Goal: Task Accomplishment & Management: Complete application form

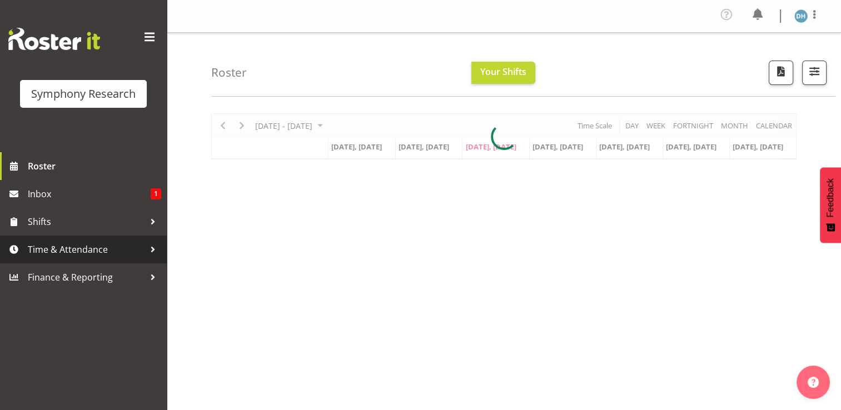
click at [78, 251] on span "Time & Attendance" at bounding box center [86, 249] width 117 height 17
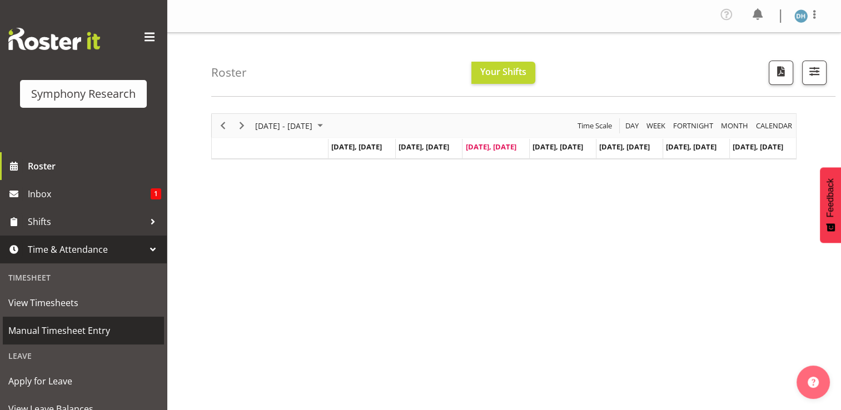
click at [70, 329] on span "Manual Timesheet Entry" at bounding box center [83, 330] width 150 height 17
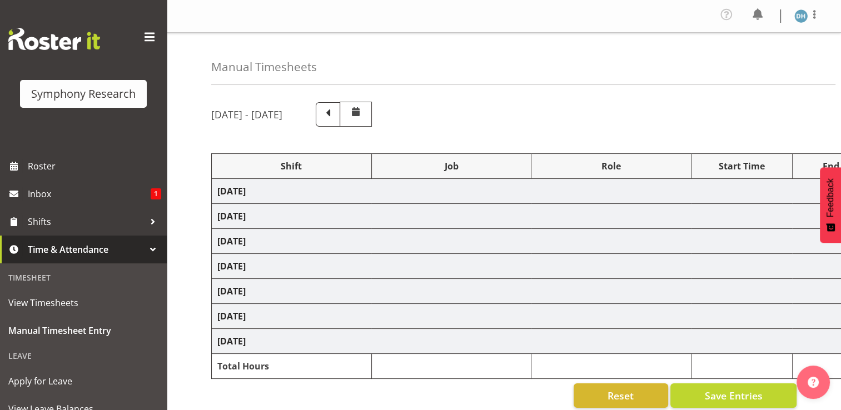
select select "48116"
select select "10527"
select select "48116"
select select "10527"
select select "47"
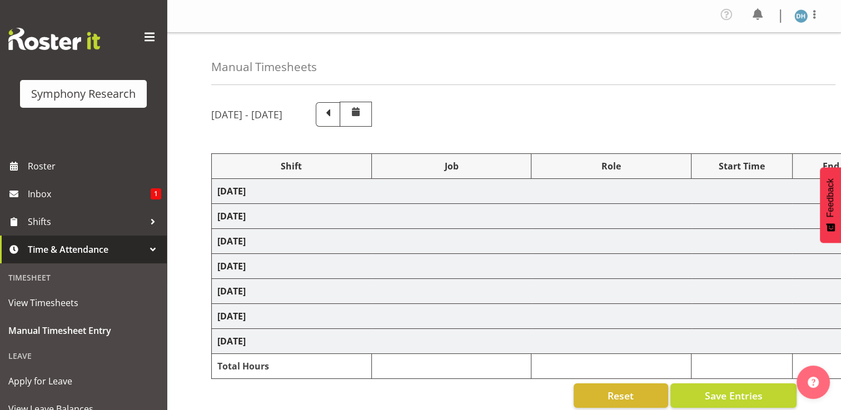
select select "56692"
select select "10499"
select select "47"
select select "56692"
select select "10499"
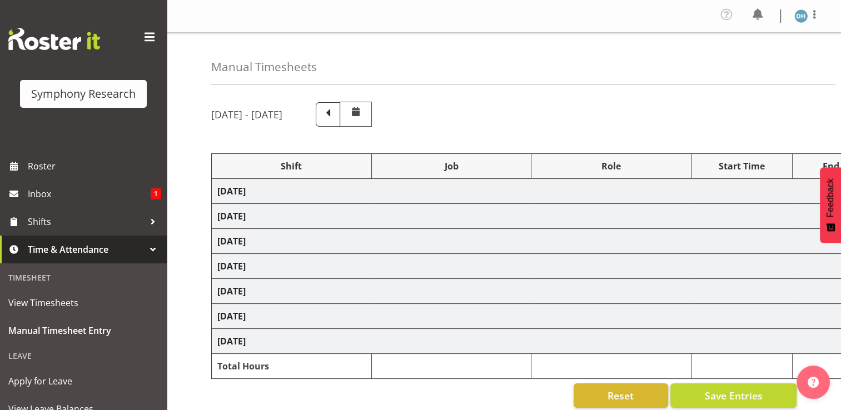
select select "47"
select select "48116"
select select "10527"
select select "47"
select select "56692"
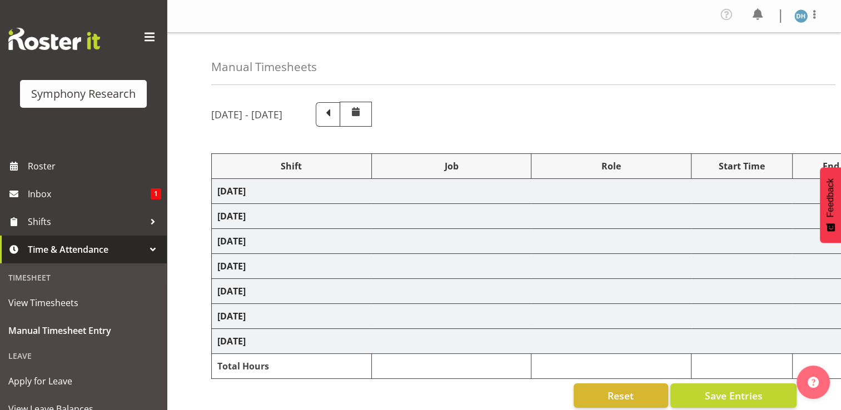
select select "10499"
select select "47"
select select "56692"
select select "10499"
select select "47"
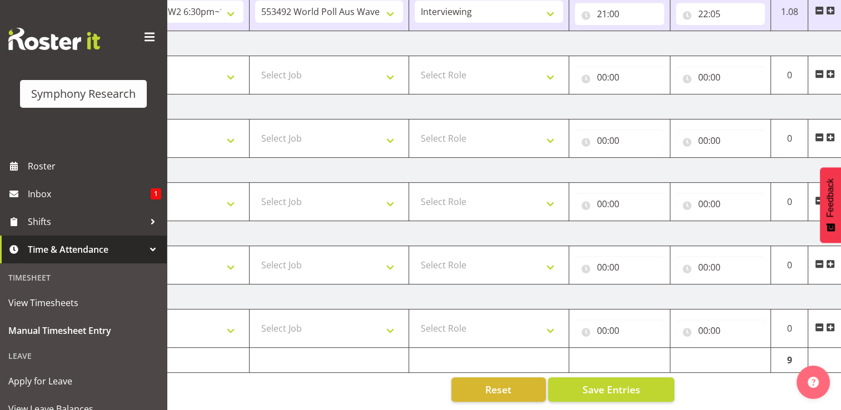
scroll to position [0, 148]
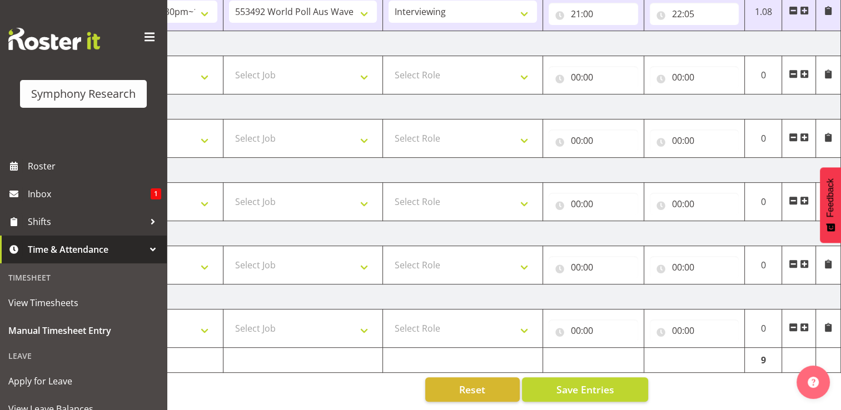
click at [804, 70] on span at bounding box center [804, 74] width 9 height 9
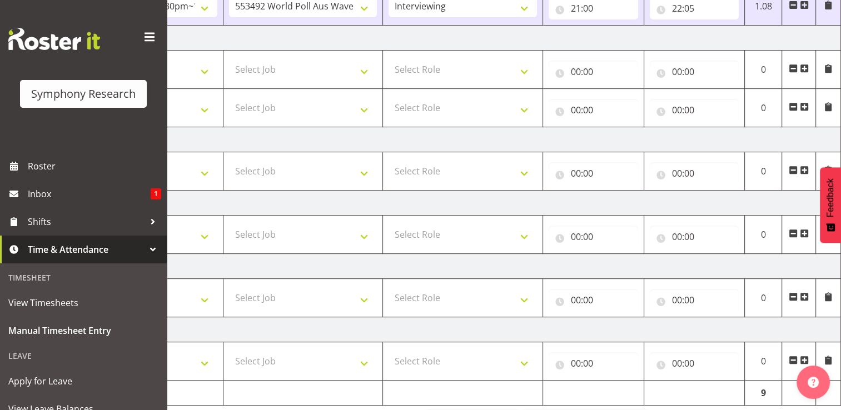
click at [803, 105] on span at bounding box center [804, 106] width 9 height 9
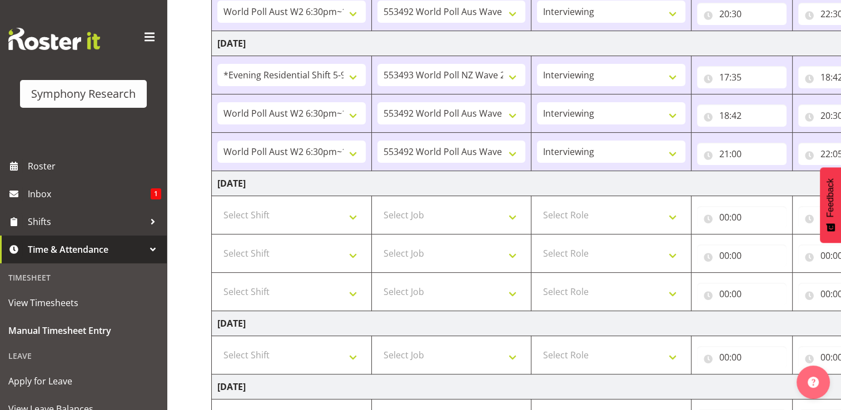
scroll to position [324, 0]
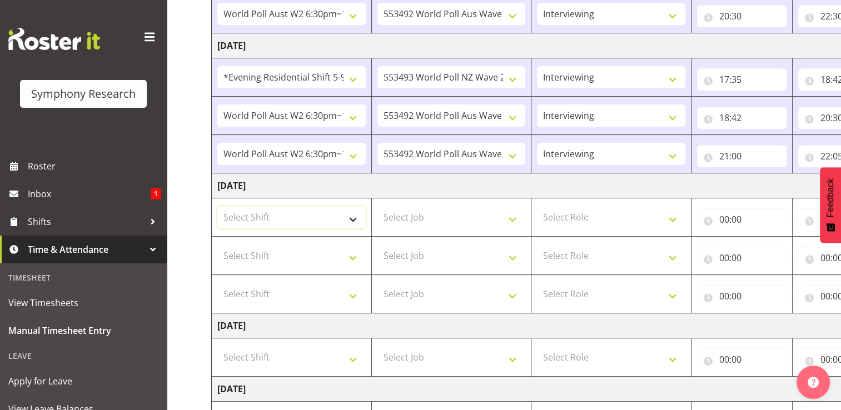
click at [354, 217] on select "Select Shift !!Weekend Residential (Roster IT Shift Label) *Business 9/10am ~ 4…" at bounding box center [291, 217] width 148 height 22
select select "48116"
click at [217, 206] on select "Select Shift !!Weekend Residential (Roster IT Shift Label) *Business 9/10am ~ 4…" at bounding box center [291, 217] width 148 height 22
click at [355, 255] on select "Select Shift !!Weekend Residential (Roster IT Shift Label) *Business 9/10am ~ 4…" at bounding box center [291, 256] width 148 height 22
select select "48116"
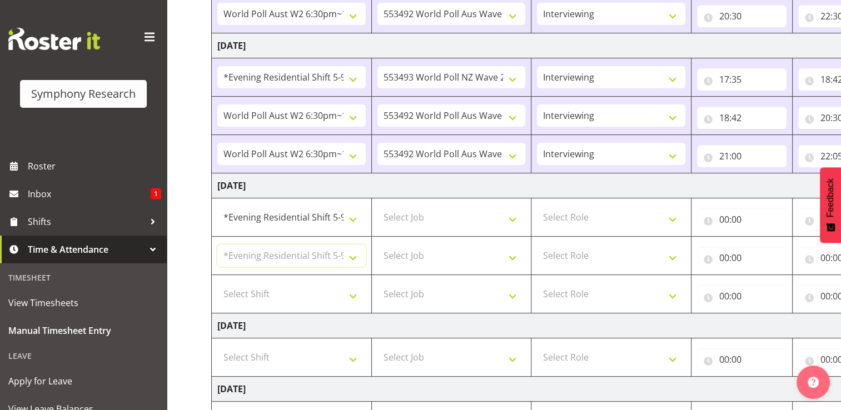
click at [217, 245] on select "Select Shift !!Weekend Residential (Roster IT Shift Label) *Business 9/10am ~ 4…" at bounding box center [291, 256] width 148 height 22
click at [350, 294] on select "Select Shift !!Weekend Residential (Roster IT Shift Label) *Business 9/10am ~ 4…" at bounding box center [291, 294] width 148 height 22
select select "56692"
click at [217, 283] on select "Select Shift !!Weekend Residential (Roster IT Shift Label) *Business 9/10am ~ 4…" at bounding box center [291, 294] width 148 height 22
click at [408, 291] on select "Select Job 550060 IF Admin 553492 World Poll Aus Wave 2 Main 2025 553493 World …" at bounding box center [452, 294] width 148 height 22
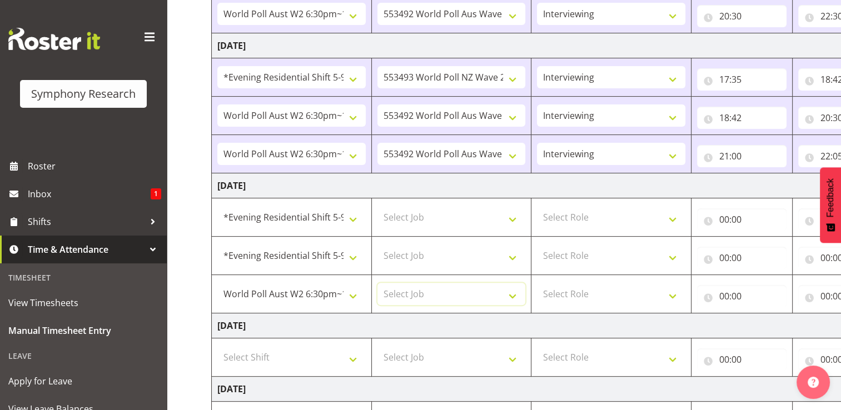
select select "10499"
click at [378, 283] on select "Select Job 550060 IF Admin 553492 World Poll Aus Wave 2 Main 2025 553493 World …" at bounding box center [452, 294] width 148 height 22
click at [404, 252] on select "Select Job 550060 IF Admin 553492 World Poll Aus Wave 2 Main 2025 553493 World …" at bounding box center [452, 256] width 148 height 22
select select "10499"
click at [378, 245] on select "Select Job 550060 IF Admin 553492 World Poll Aus Wave 2 Main 2025 553493 World …" at bounding box center [452, 256] width 148 height 22
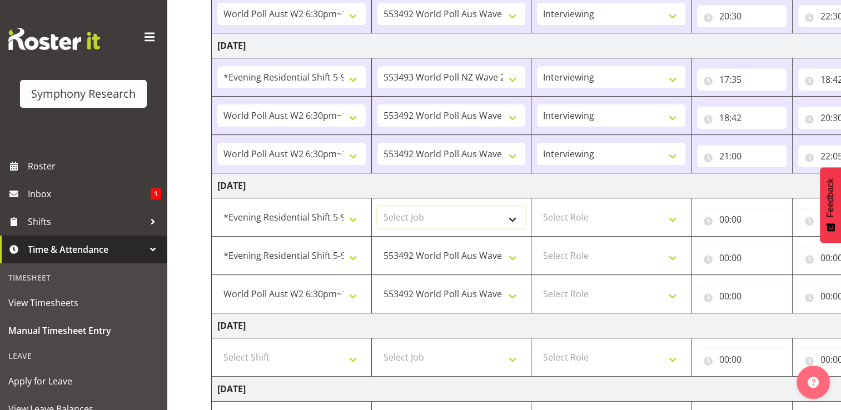
click at [409, 212] on select "Select Job 550060 IF Admin 553492 World Poll Aus Wave 2 Main 2025 553493 World …" at bounding box center [452, 217] width 148 height 22
select select "10499"
click at [378, 206] on select "Select Job 550060 IF Admin 553492 World Poll Aus Wave 2 Main 2025 553493 World …" at bounding box center [452, 217] width 148 height 22
click at [672, 220] on select "Select Role Briefing Interviewing" at bounding box center [611, 217] width 148 height 22
select select "47"
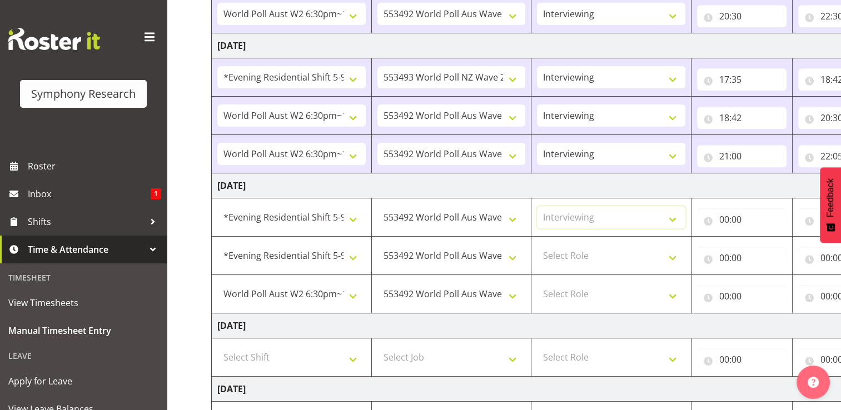
click at [537, 206] on select "Select Role Briefing Interviewing" at bounding box center [611, 217] width 148 height 22
click at [675, 259] on select "Select Role Briefing Interviewing" at bounding box center [611, 256] width 148 height 22
select select "47"
click at [537, 245] on select "Select Role Briefing Interviewing" at bounding box center [611, 256] width 148 height 22
click at [676, 290] on select "Select Role Briefing Interviewing" at bounding box center [611, 294] width 148 height 22
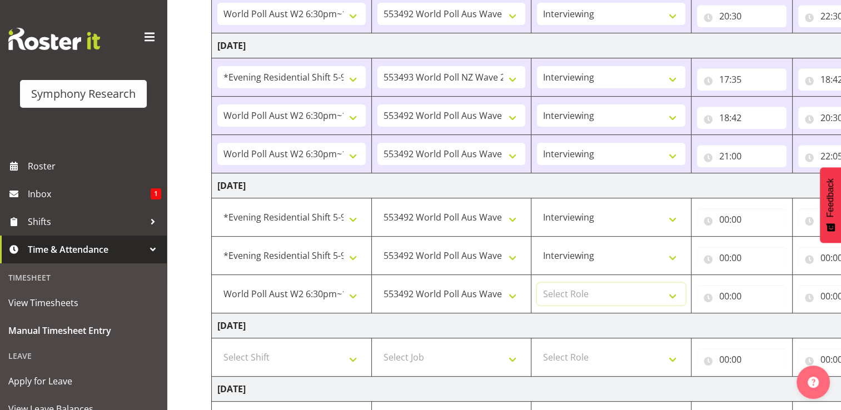
select select "47"
click at [537, 283] on select "Select Role Briefing Interviewing" at bounding box center [611, 294] width 148 height 22
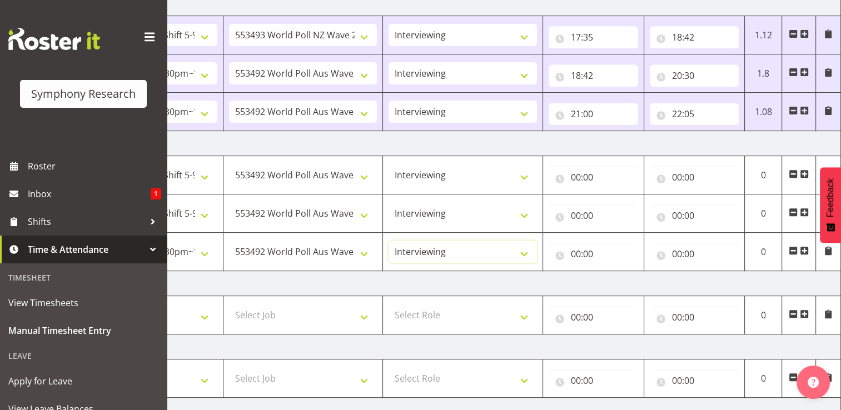
scroll to position [374, 0]
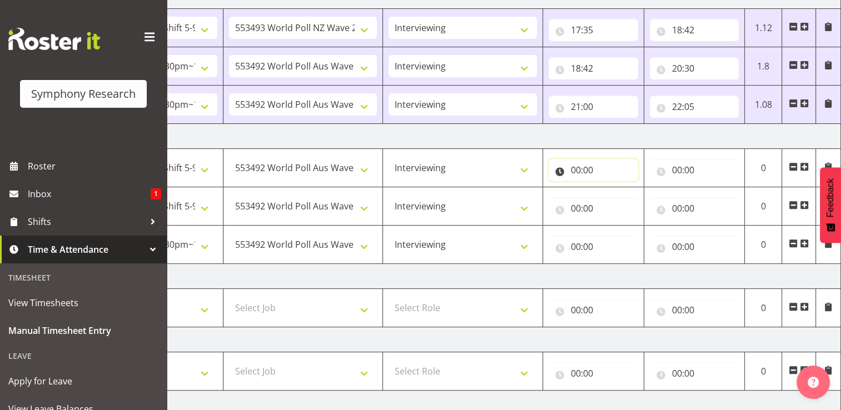
click at [574, 167] on input "00:00" at bounding box center [594, 170] width 90 height 22
click at [622, 197] on select "00 01 02 03 04 05 06 07 08 09 10 11 12 13 14 15 16 17 18 19 20 21 22 23" at bounding box center [624, 199] width 25 height 22
select select "17"
click at [612, 188] on select "00 01 02 03 04 05 06 07 08 09 10 11 12 13 14 15 16 17 18 19 20 21 22 23" at bounding box center [624, 199] width 25 height 22
type input "17:00"
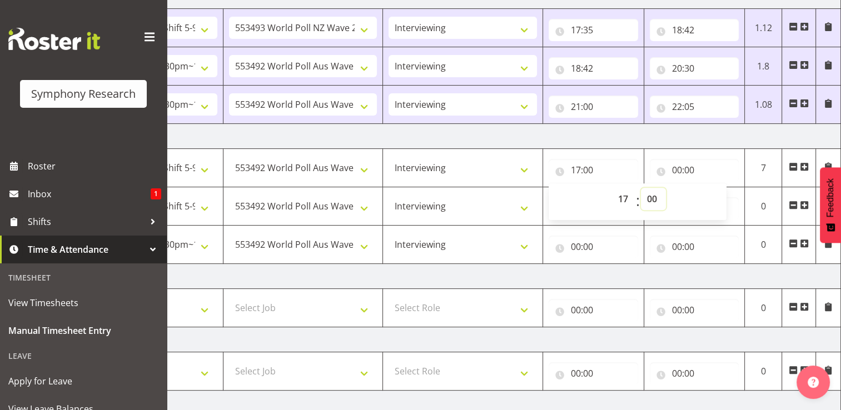
click at [651, 197] on select "00 01 02 03 04 05 06 07 08 09 10 11 12 13 14 15 16 17 18 19 20 21 22 23 24 25 2…" at bounding box center [653, 199] width 25 height 22
select select "20"
click at [641, 188] on select "00 01 02 03 04 05 06 07 08 09 10 11 12 13 14 15 16 17 18 19 20 21 22 23 24 25 2…" at bounding box center [653, 199] width 25 height 22
type input "17:20"
click at [689, 170] on input "00:00" at bounding box center [695, 170] width 90 height 22
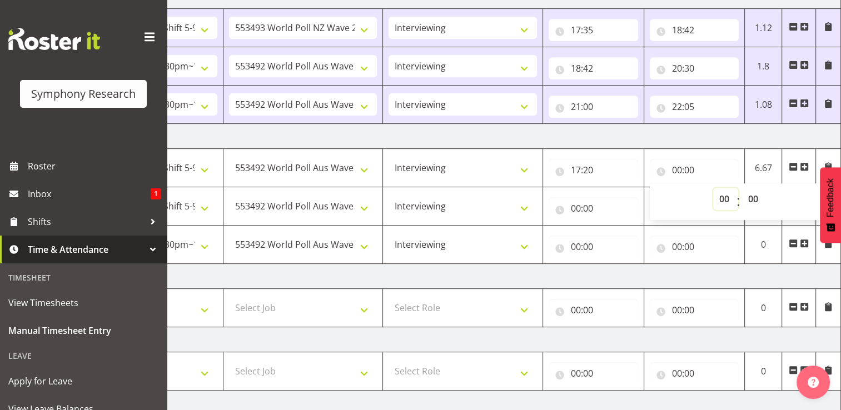
click at [723, 199] on select "00 01 02 03 04 05 06 07 08 09 10 11 12 13 14 15 16 17 18 19 20 21 22 23" at bounding box center [725, 199] width 25 height 22
select select "19"
click at [713, 188] on select "00 01 02 03 04 05 06 07 08 09 10 11 12 13 14 15 16 17 18 19 20 21 22 23" at bounding box center [725, 199] width 25 height 22
type input "19:00"
click at [755, 197] on select "00 01 02 03 04 05 06 07 08 09 10 11 12 13 14 15 16 17 18 19 20 21 22 23 24 25 2…" at bounding box center [754, 199] width 25 height 22
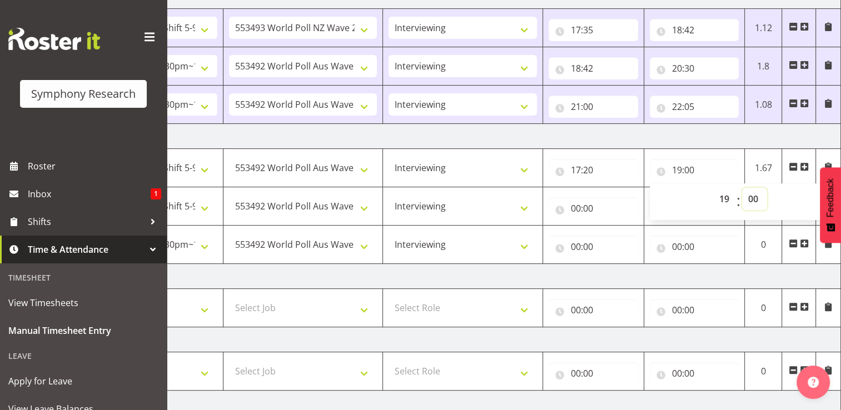
select select "30"
click at [742, 188] on select "00 01 02 03 04 05 06 07 08 09 10 11 12 13 14 15 16 17 18 19 20 21 22 23 24 25 2…" at bounding box center [754, 199] width 25 height 22
type input "19:30"
click at [579, 208] on input "00:00" at bounding box center [594, 208] width 90 height 22
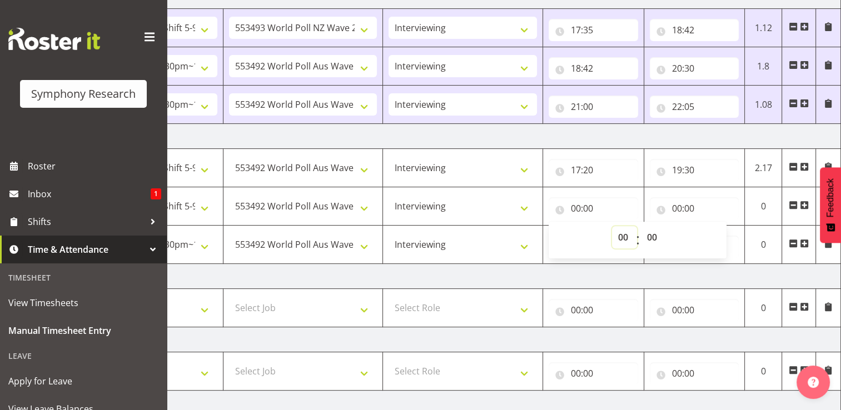
click at [624, 236] on select "00 01 02 03 04 05 06 07 08 09 10 11 12 13 14 15 16 17 18 19 20 21 22 23" at bounding box center [624, 237] width 25 height 22
select select "20"
click at [612, 226] on select "00 01 02 03 04 05 06 07 08 09 10 11 12 13 14 15 16 17 18 19 20 21 22 23" at bounding box center [624, 237] width 25 height 22
type input "20:00"
click at [687, 206] on input "00:00" at bounding box center [695, 208] width 90 height 22
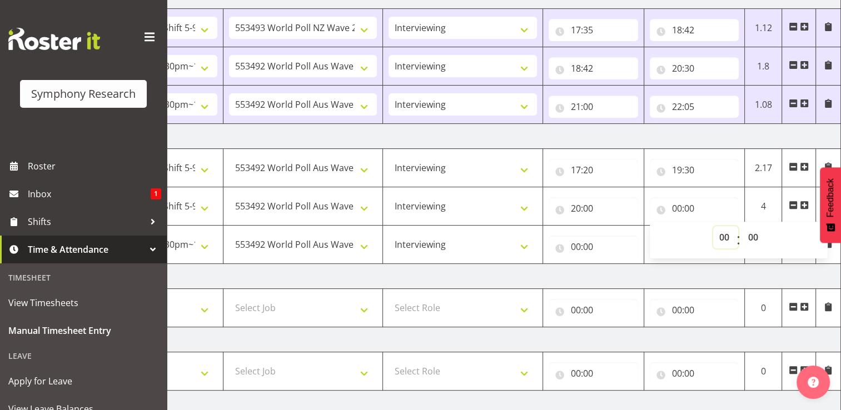
click at [723, 233] on select "00 01 02 03 04 05 06 07 08 09 10 11 12 13 14 15 16 17 18 19 20 21 22 23" at bounding box center [725, 237] width 25 height 22
select select "22"
click at [713, 226] on select "00 01 02 03 04 05 06 07 08 09 10 11 12 13 14 15 16 17 18 19 20 21 22 23" at bounding box center [725, 237] width 25 height 22
type input "22:00"
click at [753, 235] on select "00 01 02 03 04 05 06 07 08 09 10 11 12 13 14 15 16 17 18 19 20 21 22 23 24 25 2…" at bounding box center [754, 237] width 25 height 22
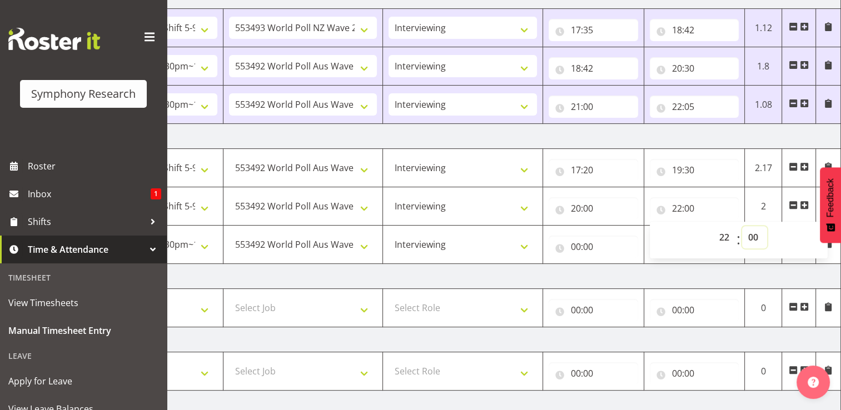
select select "30"
click at [742, 226] on select "00 01 02 03 04 05 06 07 08 09 10 11 12 13 14 15 16 17 18 19 20 21 22 23 24 25 2…" at bounding box center [754, 237] width 25 height 22
type input "22:30"
click at [663, 272] on td "Thursday 28th August 2025" at bounding box center [452, 276] width 778 height 25
click at [794, 239] on span at bounding box center [793, 243] width 9 height 9
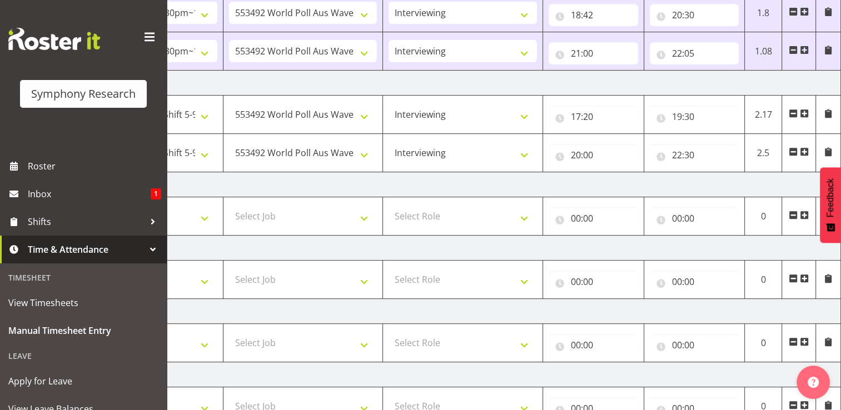
scroll to position [510, 0]
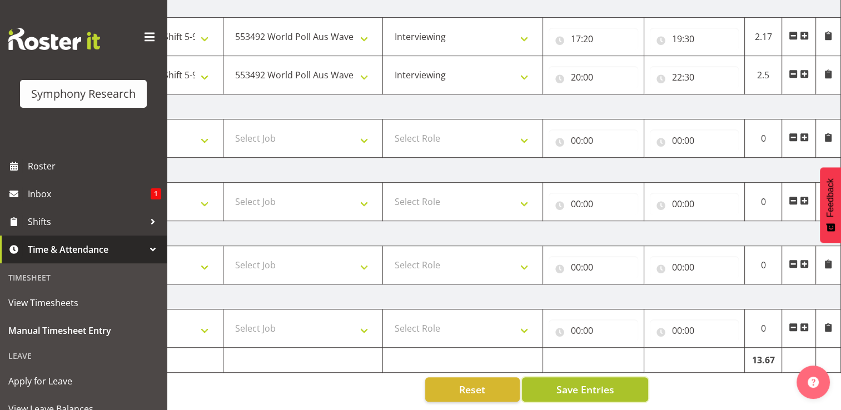
click at [582, 383] on span "Save Entries" at bounding box center [585, 390] width 58 height 14
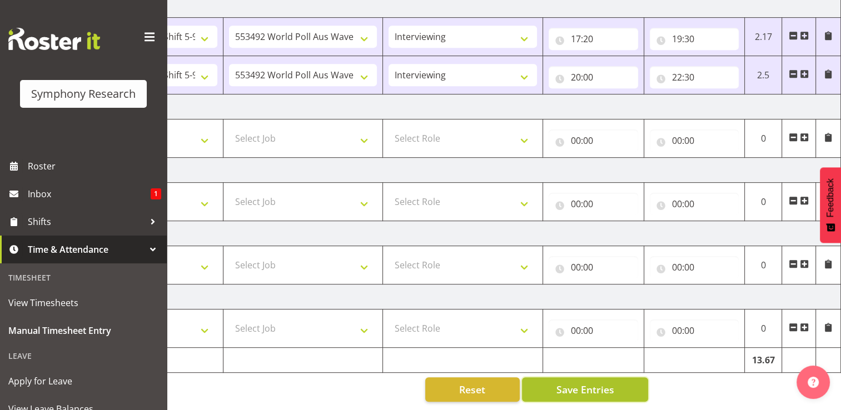
click at [580, 383] on span "Save Entries" at bounding box center [585, 390] width 58 height 14
